Goal: Use online tool/utility: Utilize a website feature to perform a specific function

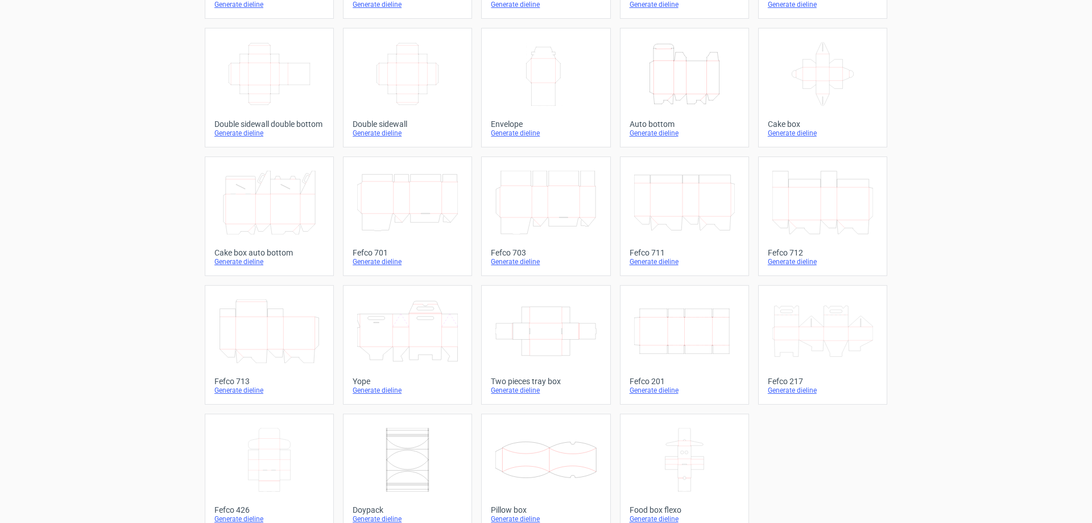
scroll to position [188, 0]
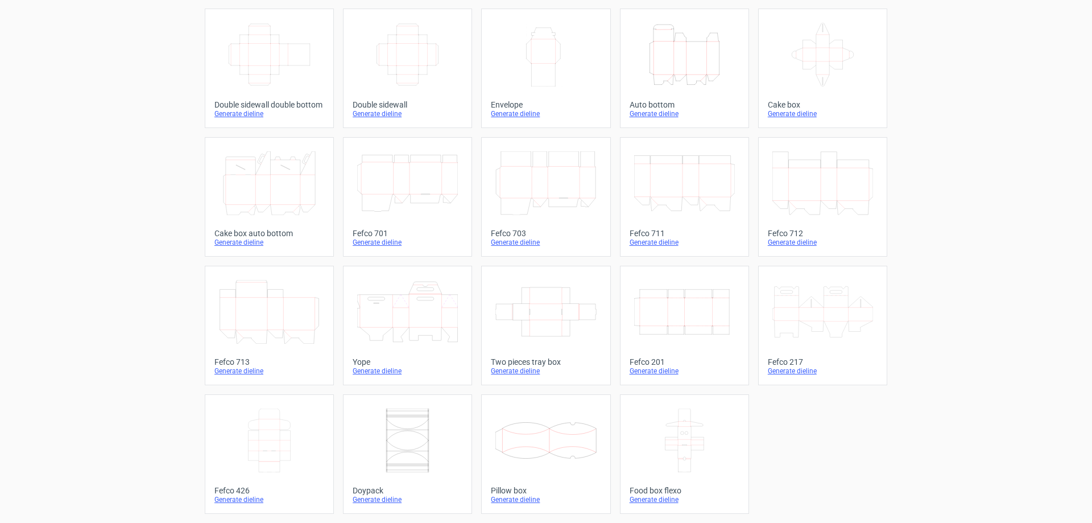
click at [518, 498] on div "Generate dieline" at bounding box center [546, 499] width 110 height 9
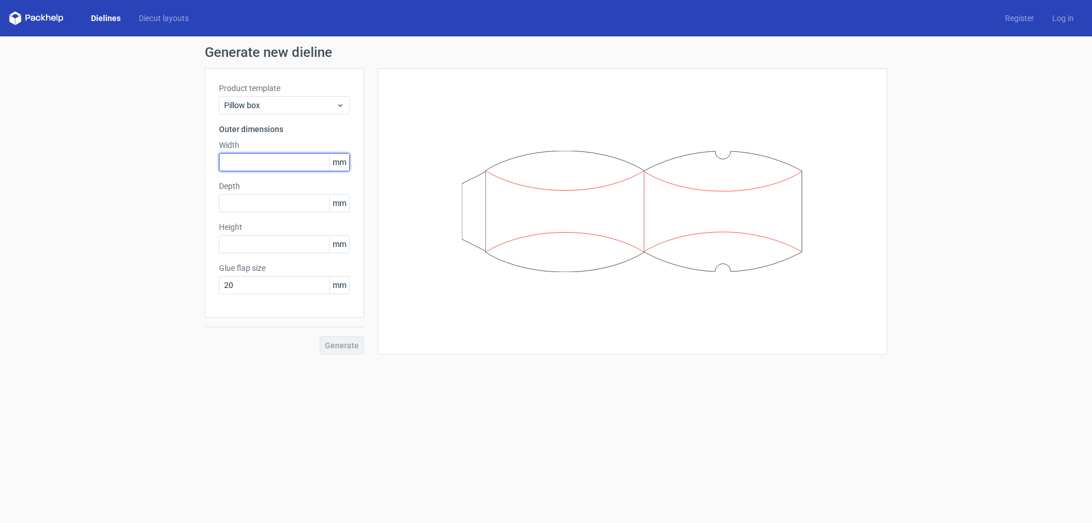
click at [260, 162] on input "text" at bounding box center [284, 162] width 131 height 18
type input "100"
click at [241, 203] on input "text" at bounding box center [284, 203] width 131 height 18
type input "50"
click at [236, 249] on input "text" at bounding box center [284, 244] width 131 height 18
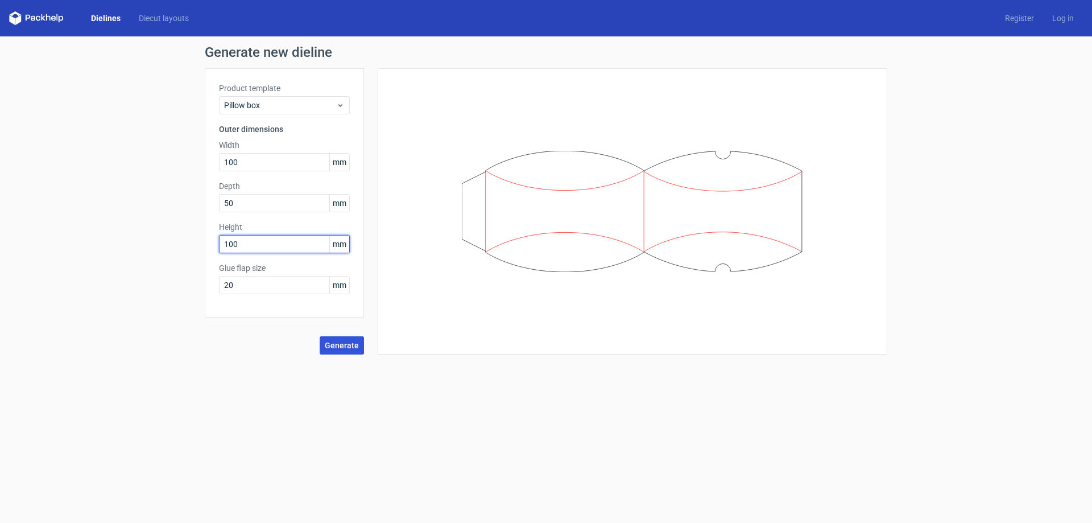
type input "100"
click at [350, 343] on span "Generate" at bounding box center [342, 345] width 34 height 8
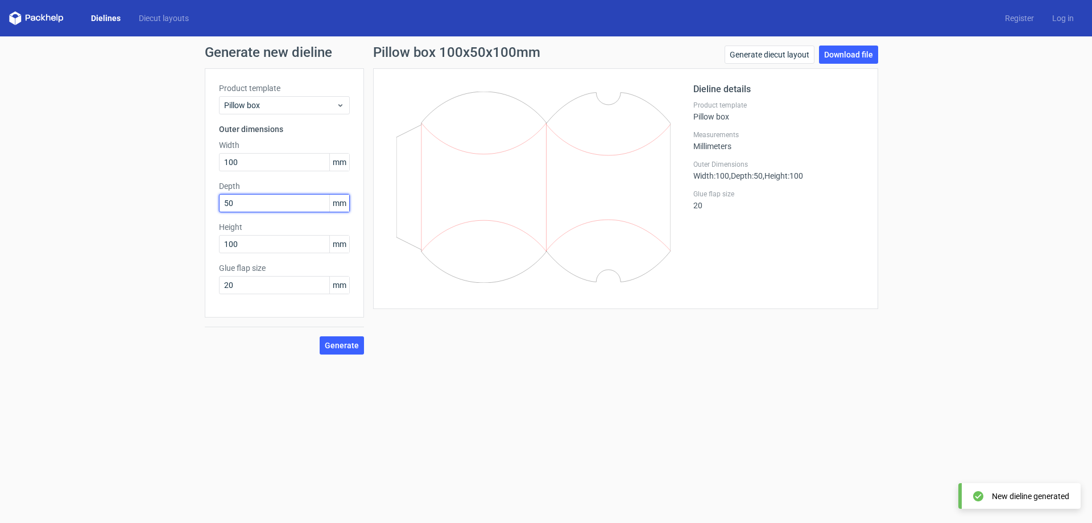
drag, startPoint x: 256, startPoint y: 202, endPoint x: 173, endPoint y: 202, distance: 83.0
click at [173, 202] on div "Generate new dieline Product template Pillow box Outer dimensions Width 100 mm …" at bounding box center [546, 199] width 1092 height 327
type input "100"
click at [355, 346] on span "Generate" at bounding box center [342, 345] width 34 height 8
drag, startPoint x: 285, startPoint y: 243, endPoint x: 155, endPoint y: 231, distance: 130.2
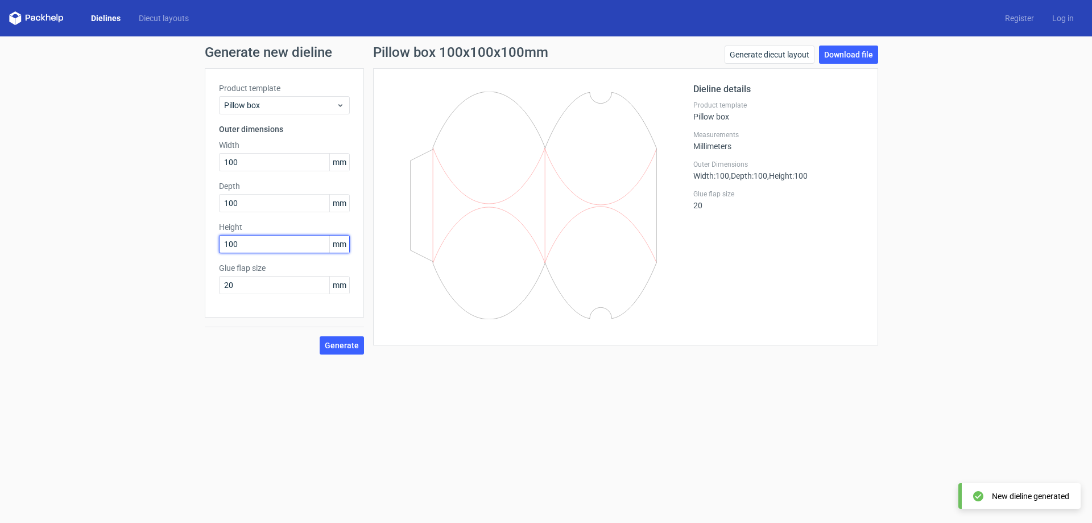
click at [155, 231] on div "Generate new dieline Product template Pillow box Outer dimensions Width 100 mm …" at bounding box center [546, 199] width 1092 height 327
click at [345, 352] on button "Generate" at bounding box center [342, 345] width 44 height 18
drag, startPoint x: 261, startPoint y: 251, endPoint x: 147, endPoint y: 239, distance: 114.9
click at [147, 239] on div "Generate new dieline Product template Pillow box Outer dimensions Width 100 mm …" at bounding box center [546, 199] width 1092 height 327
type input "200"
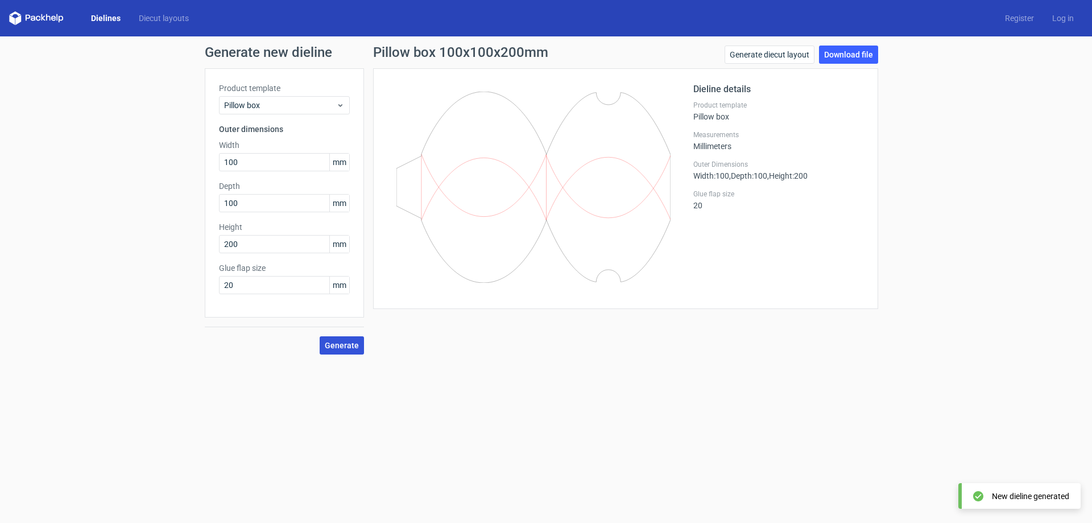
click at [331, 353] on button "Generate" at bounding box center [342, 345] width 44 height 18
drag, startPoint x: 248, startPoint y: 197, endPoint x: 123, endPoint y: 205, distance: 124.8
click at [123, 205] on div "Generate new dieline Product template Pillow box Outer dimensions Width 100 mm …" at bounding box center [546, 199] width 1092 height 327
drag, startPoint x: 250, startPoint y: 159, endPoint x: 120, endPoint y: 163, distance: 129.7
click at [120, 163] on div "Generate new dieline Product template Pillow box Outer dimensions Width 100 mm …" at bounding box center [546, 199] width 1092 height 327
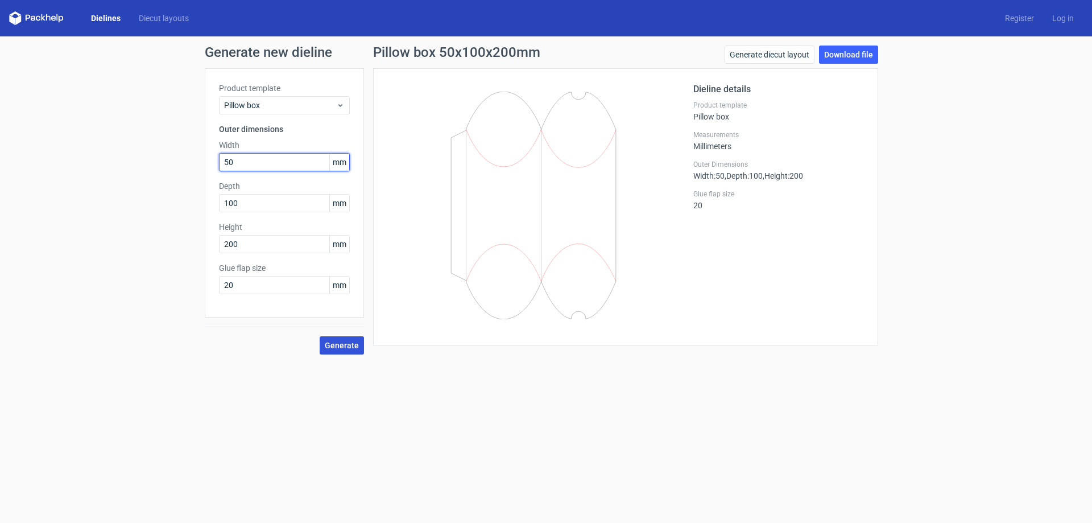
type input "50"
click at [339, 353] on button "Generate" at bounding box center [342, 345] width 44 height 18
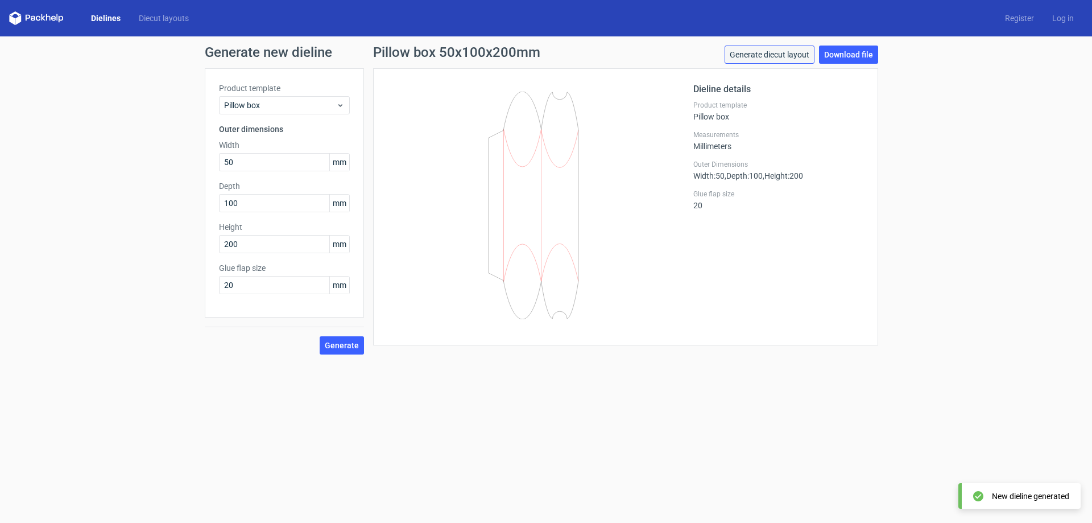
click at [784, 62] on link "Generate diecut layout" at bounding box center [770, 55] width 90 height 18
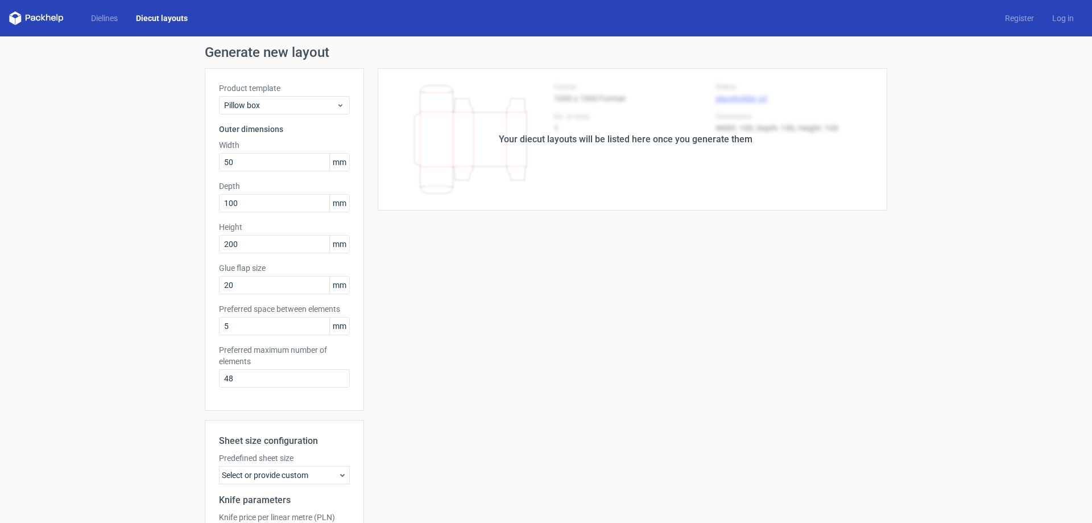
scroll to position [131, 0]
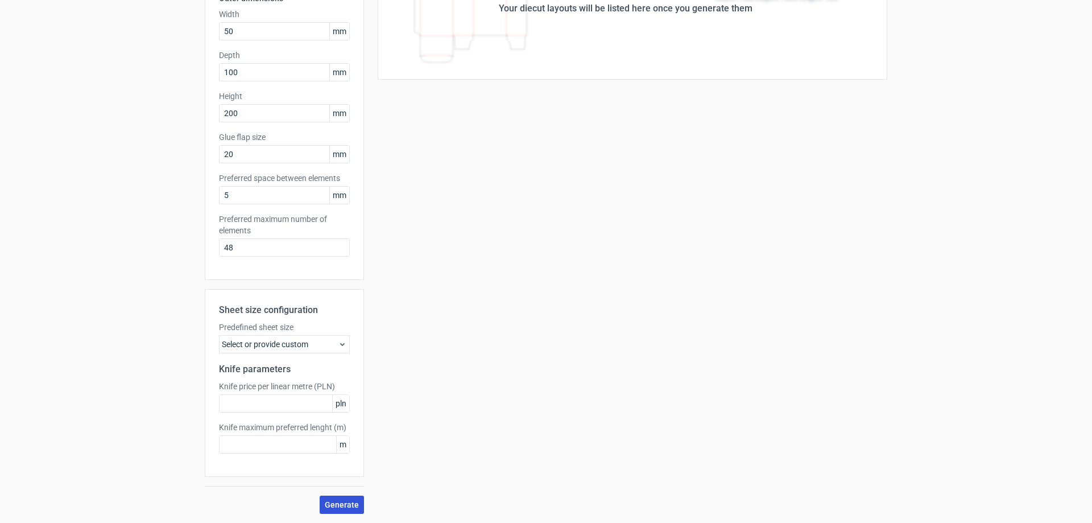
click at [334, 503] on span "Generate" at bounding box center [342, 505] width 34 height 8
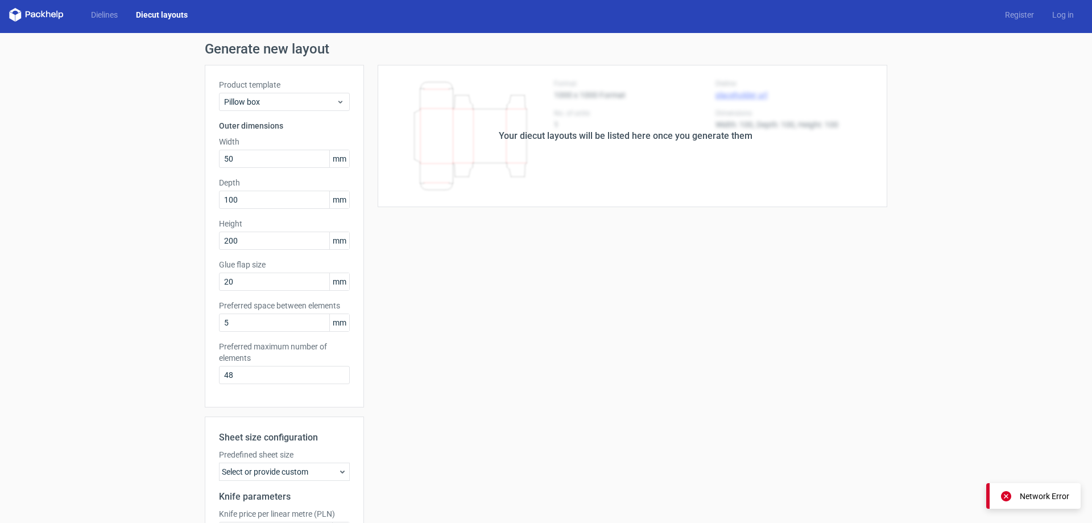
scroll to position [0, 0]
